Goal: Task Accomplishment & Management: Manage account settings

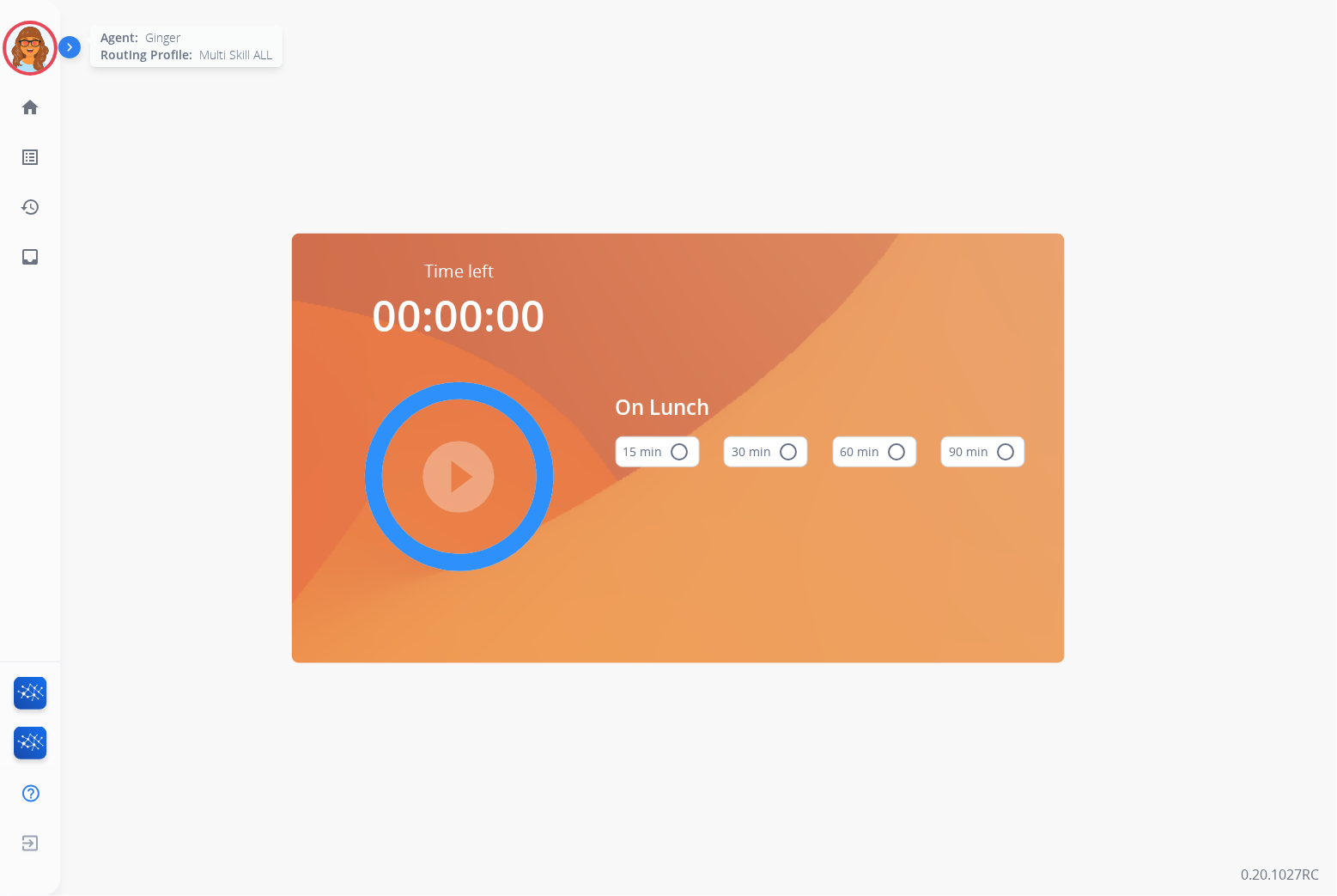
click at [28, 53] on img at bounding box center [30, 47] width 48 height 48
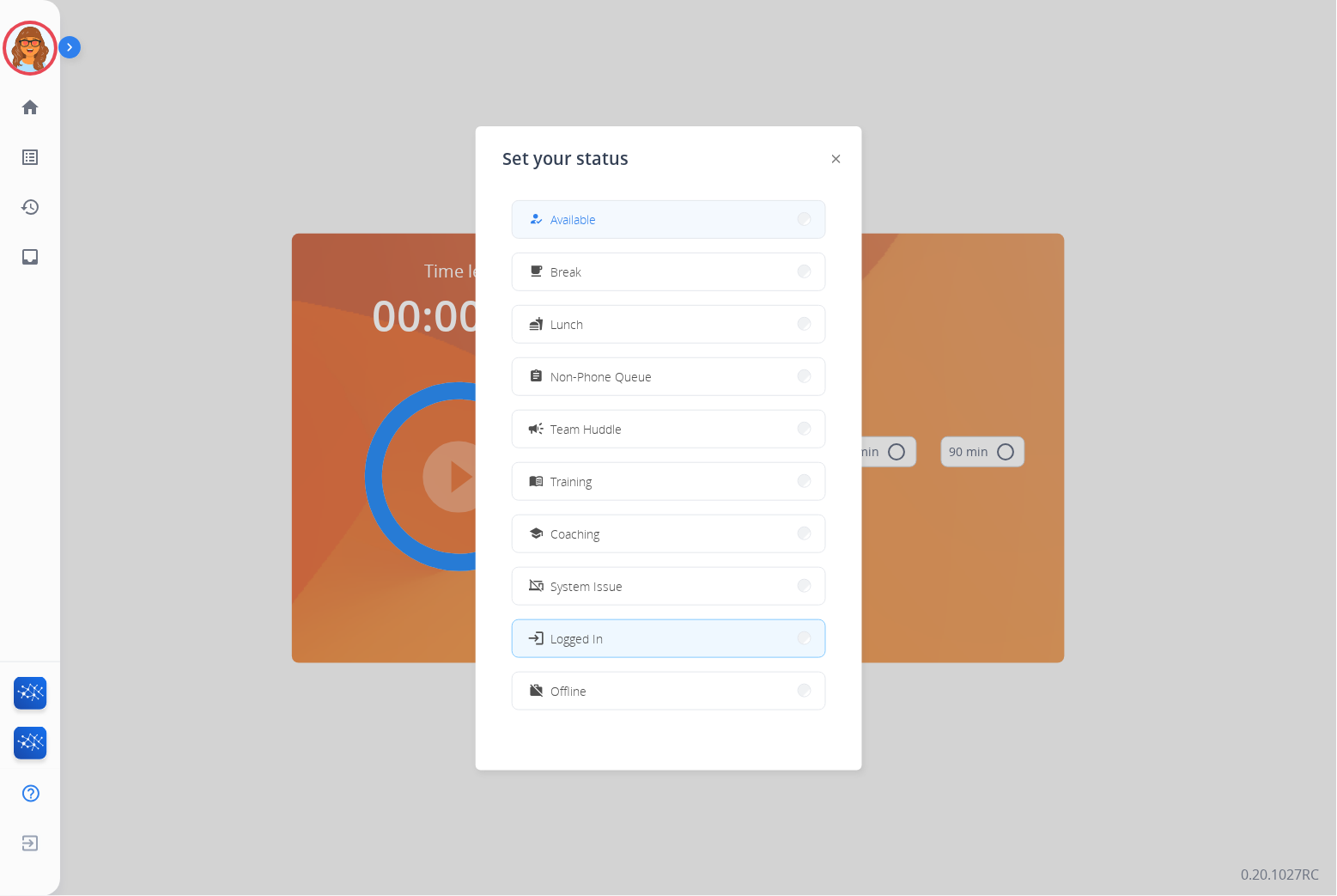
click at [596, 218] on span "Available" at bounding box center [574, 219] width 46 height 18
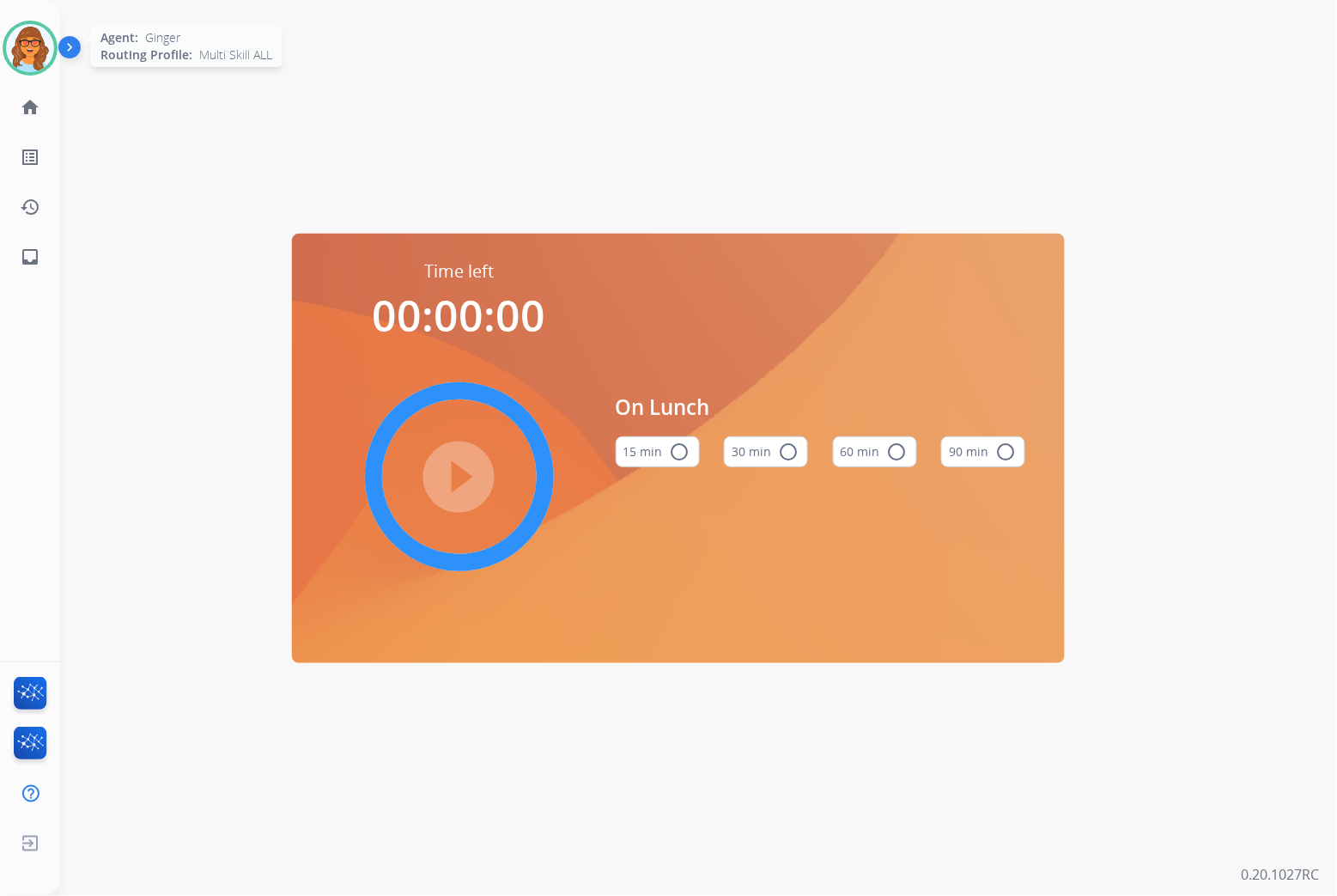
click at [39, 40] on img at bounding box center [30, 47] width 48 height 48
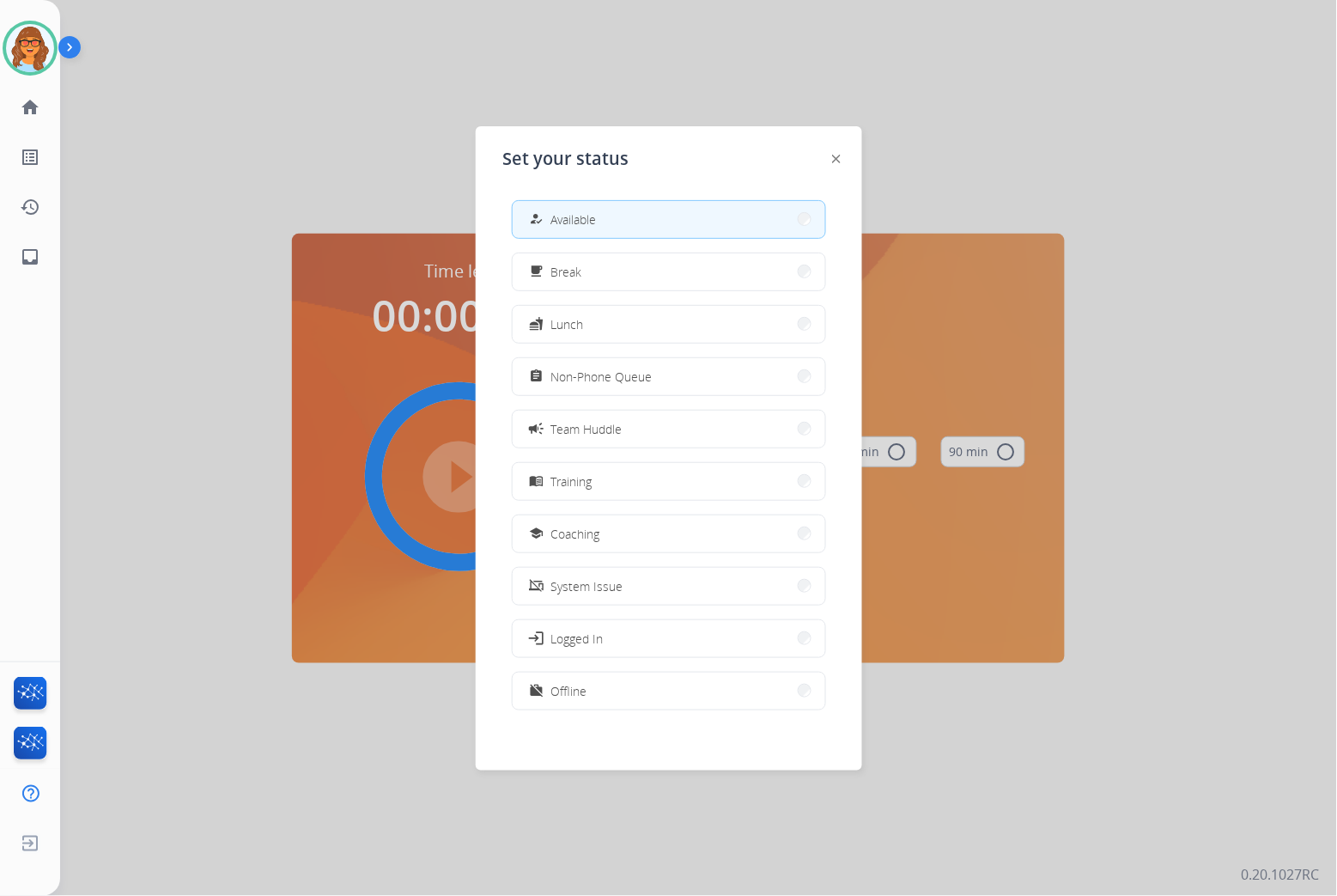
drag, startPoint x: 170, startPoint y: 92, endPoint x: 187, endPoint y: 81, distance: 20.2
click at [176, 91] on div at bounding box center [668, 448] width 1337 height 896
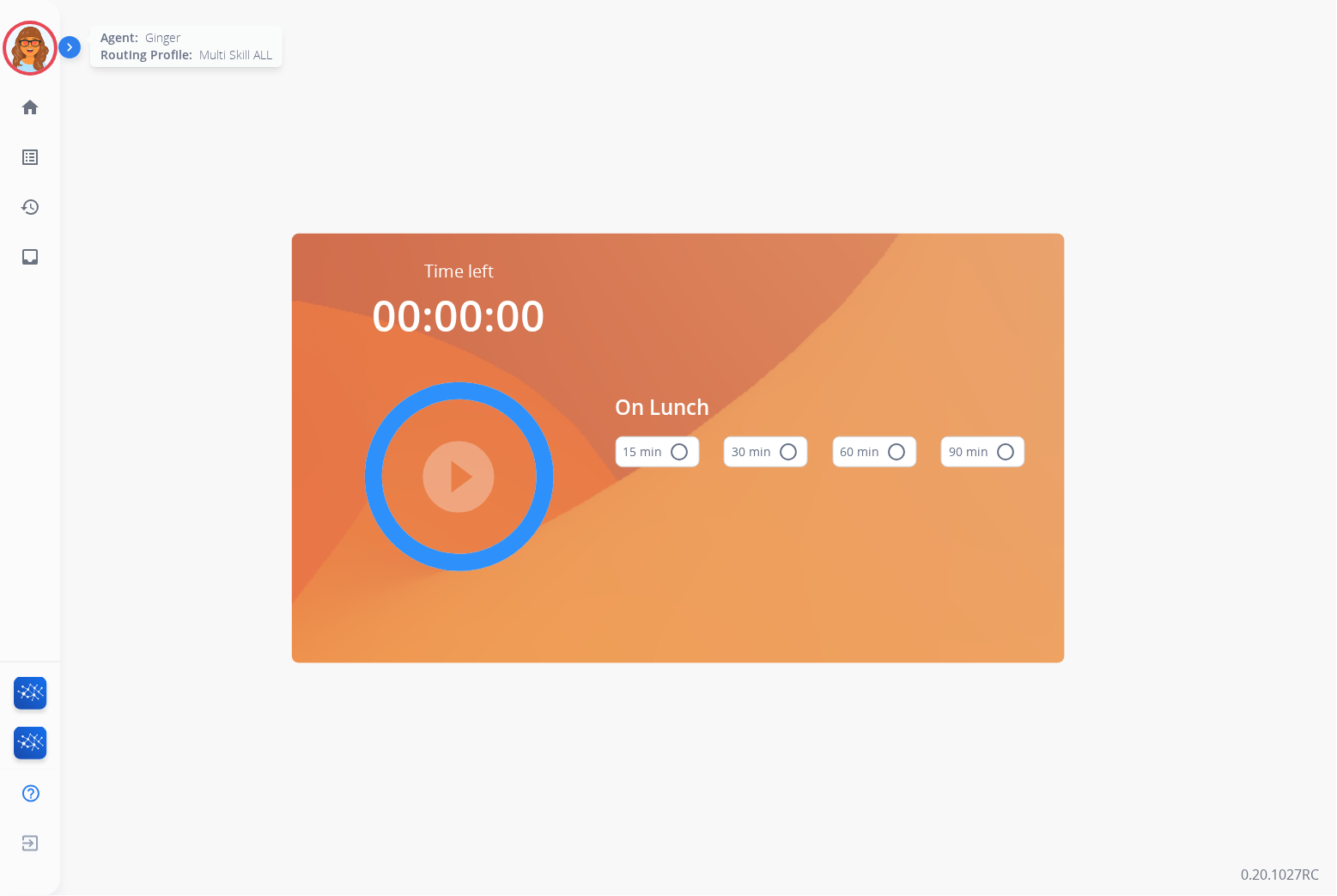
click at [23, 46] on img at bounding box center [30, 47] width 48 height 48
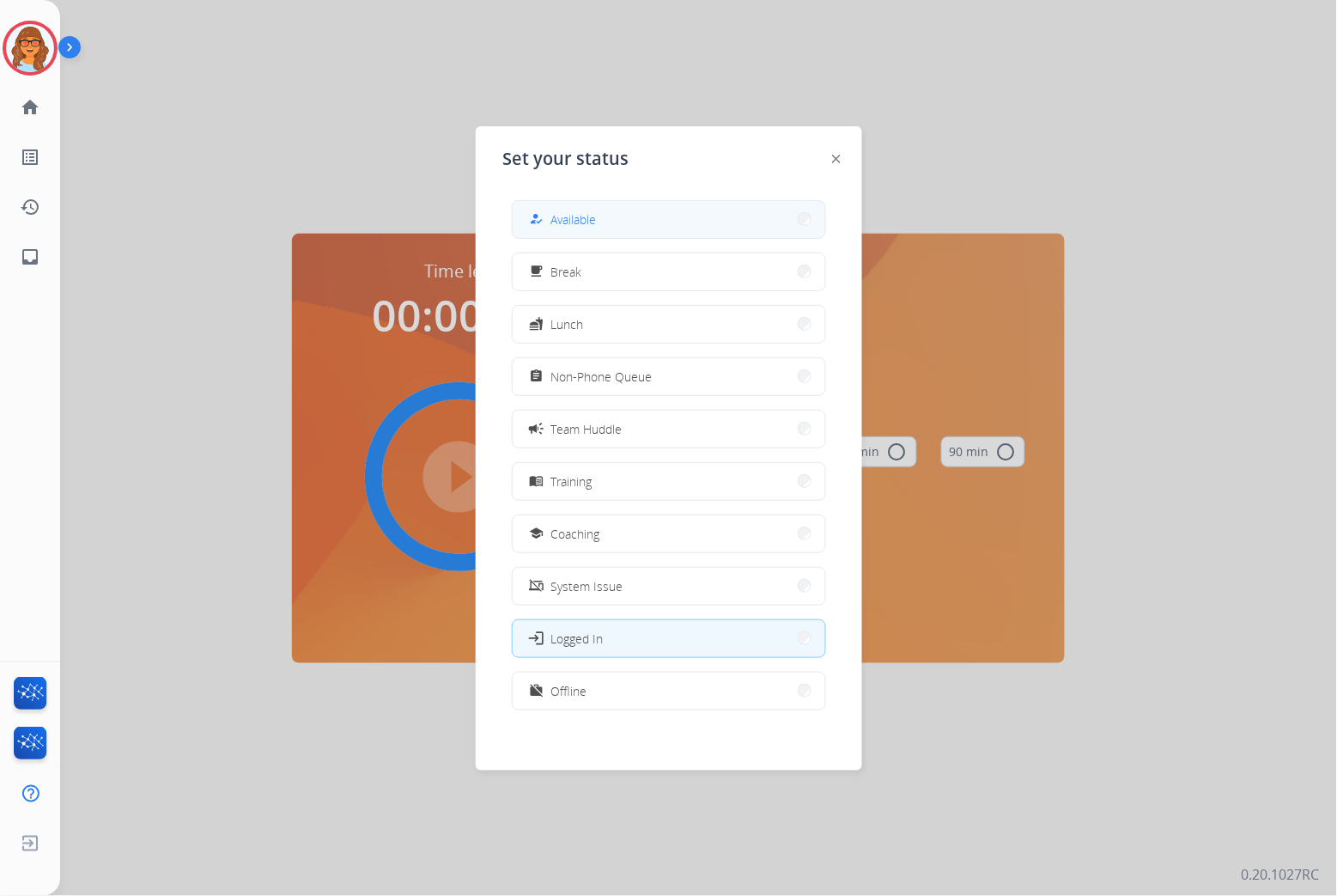
click at [637, 221] on button "how_to_reg Available" at bounding box center [668, 219] width 313 height 37
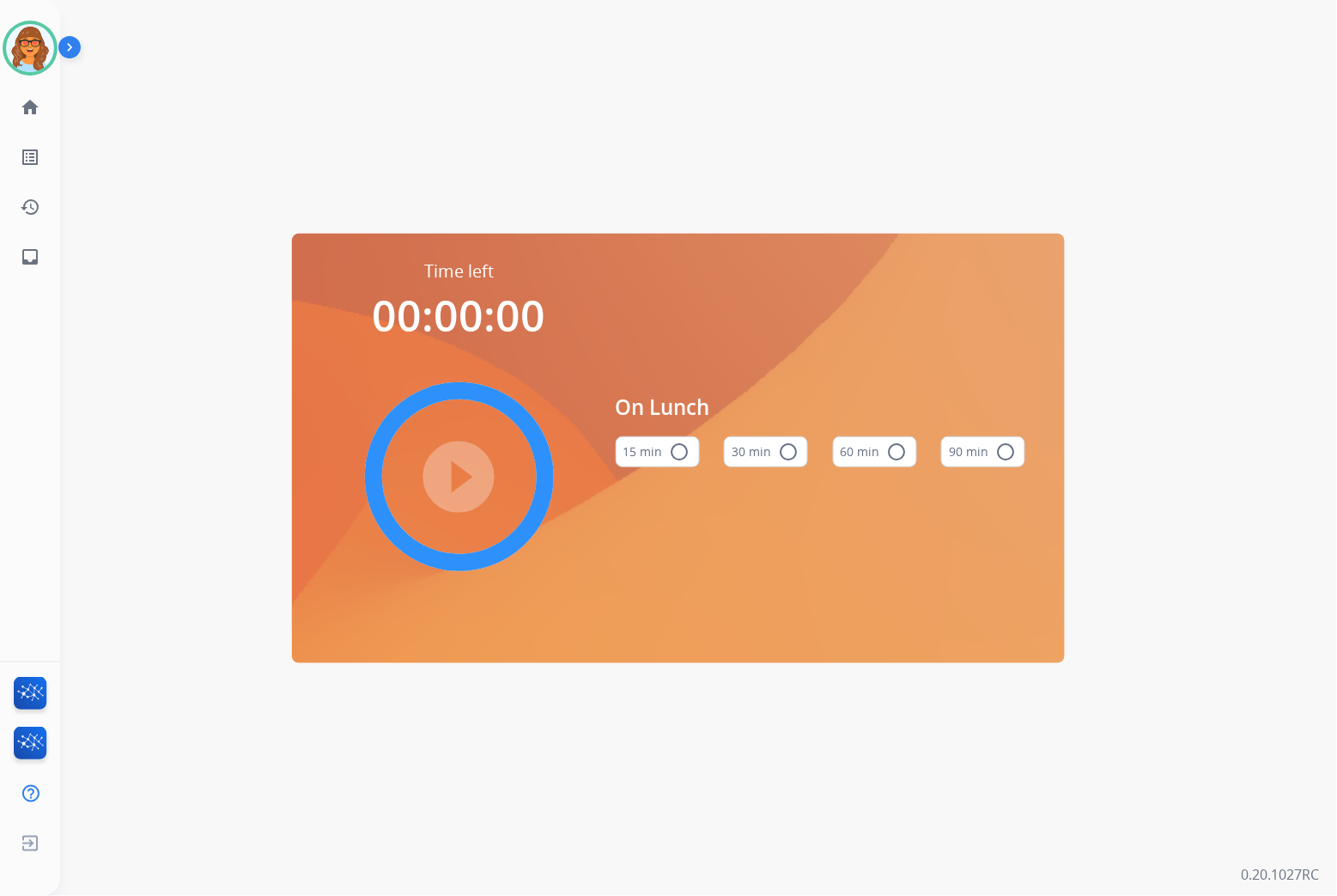
click at [828, 153] on div "Time left 00:00:00 play_circle_filled On Lunch 15 min radio_button_unchecked 30…" at bounding box center [678, 448] width 1236 height 896
click at [39, 41] on img at bounding box center [30, 47] width 48 height 48
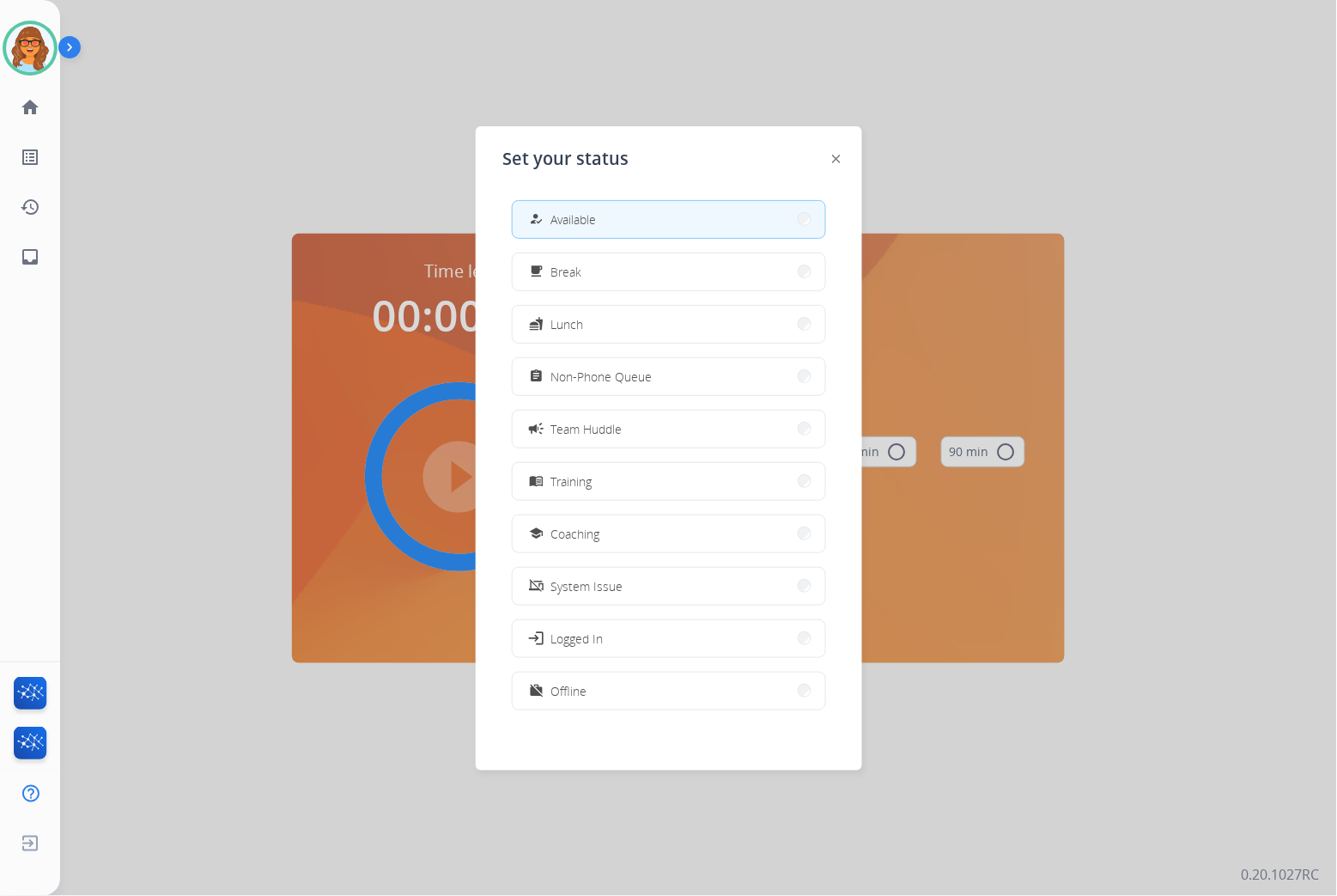
click at [364, 138] on div at bounding box center [668, 448] width 1337 height 896
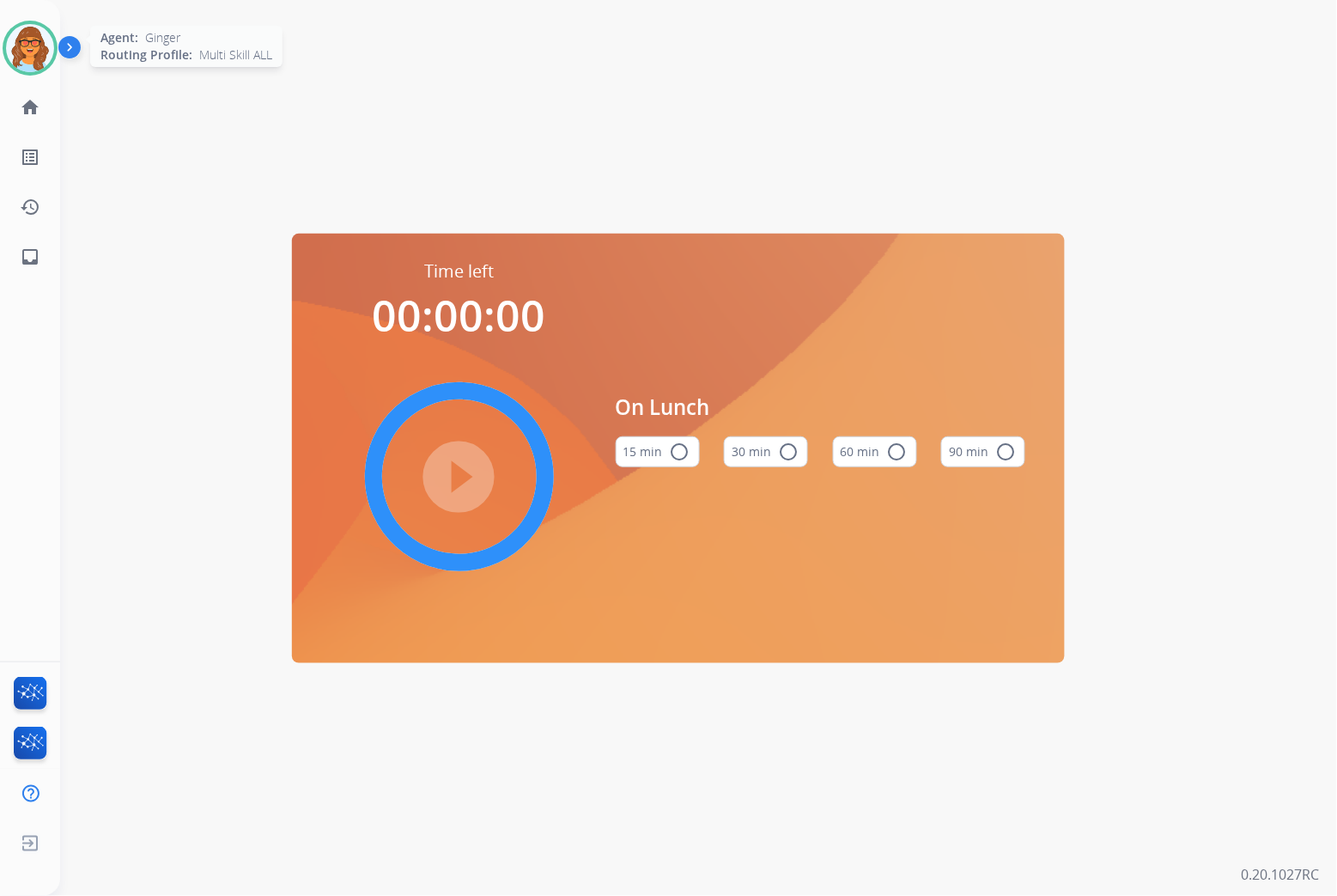
click at [35, 40] on img at bounding box center [30, 47] width 48 height 48
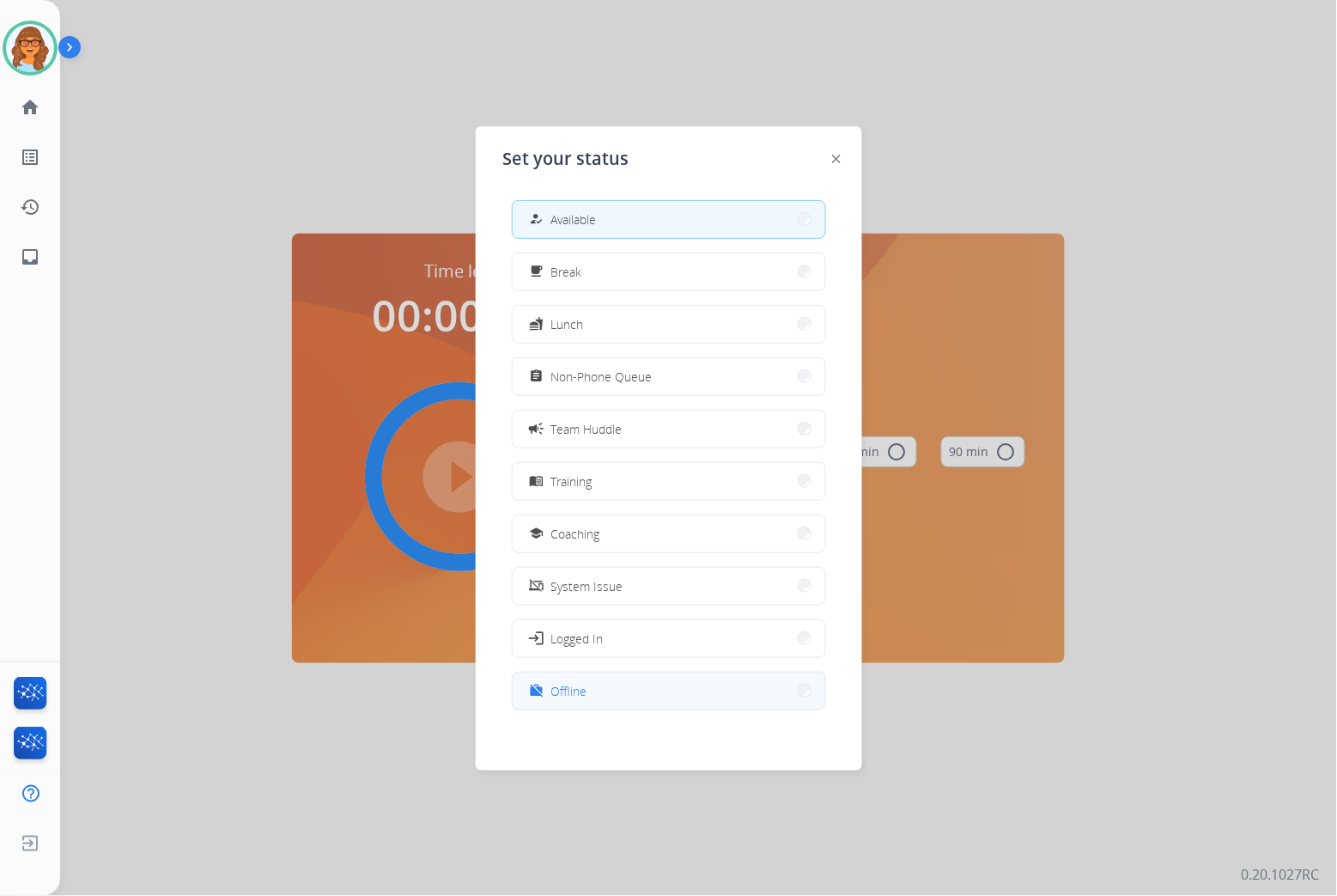
click at [625, 696] on button "work_off Offline" at bounding box center [668, 691] width 313 height 37
